Goal: Transaction & Acquisition: Subscribe to service/newsletter

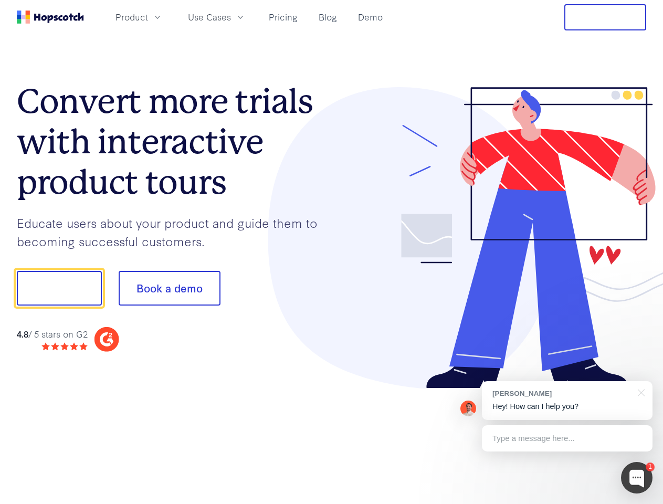
click at [332, 252] on div at bounding box center [489, 238] width 315 height 302
click at [148, 17] on span "Product" at bounding box center [132, 17] width 33 height 13
click at [231, 17] on span "Use Cases" at bounding box center [209, 17] width 43 height 13
click at [606, 17] on button "Free Trial" at bounding box center [606, 17] width 82 height 26
click at [59, 288] on button "Show me!" at bounding box center [59, 288] width 85 height 35
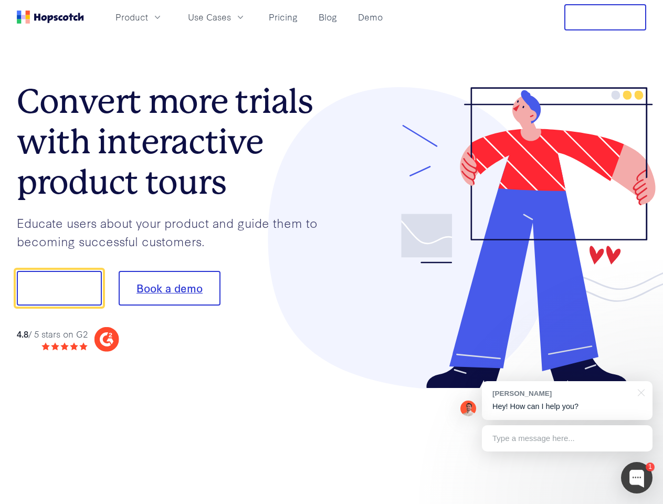
click at [169, 288] on button "Book a demo" at bounding box center [170, 288] width 102 height 35
click at [637, 478] on div at bounding box center [637, 478] width 32 height 32
click at [567, 401] on div "[PERSON_NAME] Hey! How can I help you?" at bounding box center [567, 400] width 171 height 39
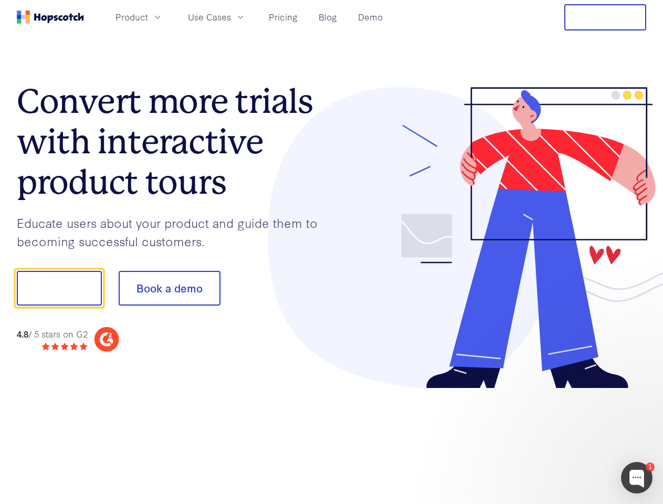
click at [640, 392] on div at bounding box center [554, 287] width 197 height 350
click at [567, 439] on div at bounding box center [554, 358] width 197 height 210
